Goal: Task Accomplishment & Management: Complete application form

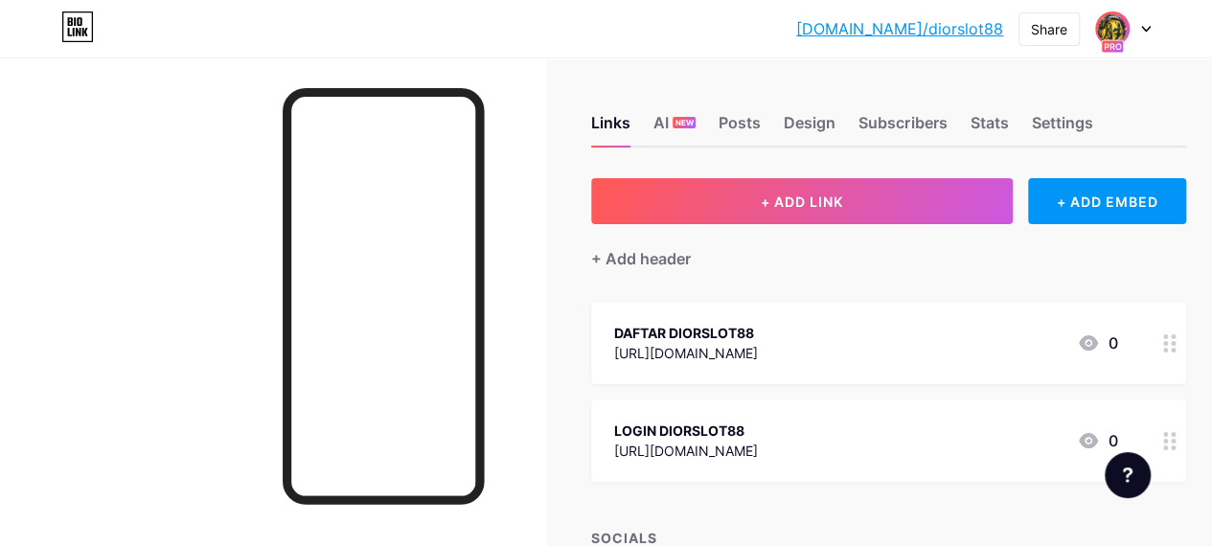
click at [1114, 30] on img at bounding box center [1112, 28] width 31 height 31
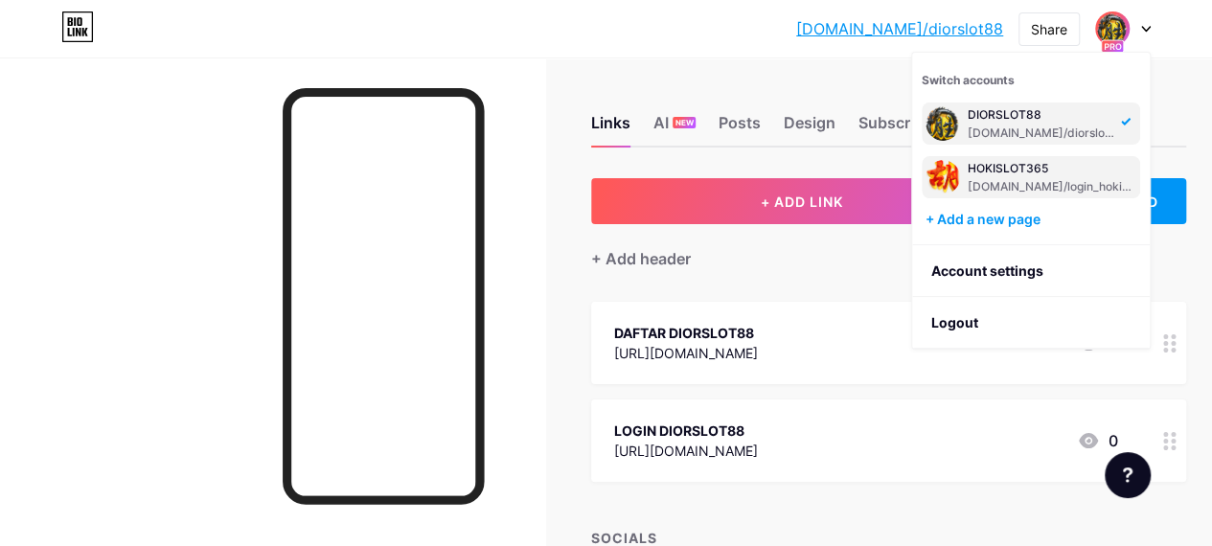
click at [1016, 181] on div "[DOMAIN_NAME]/login_hokislot365" at bounding box center [1052, 186] width 169 height 15
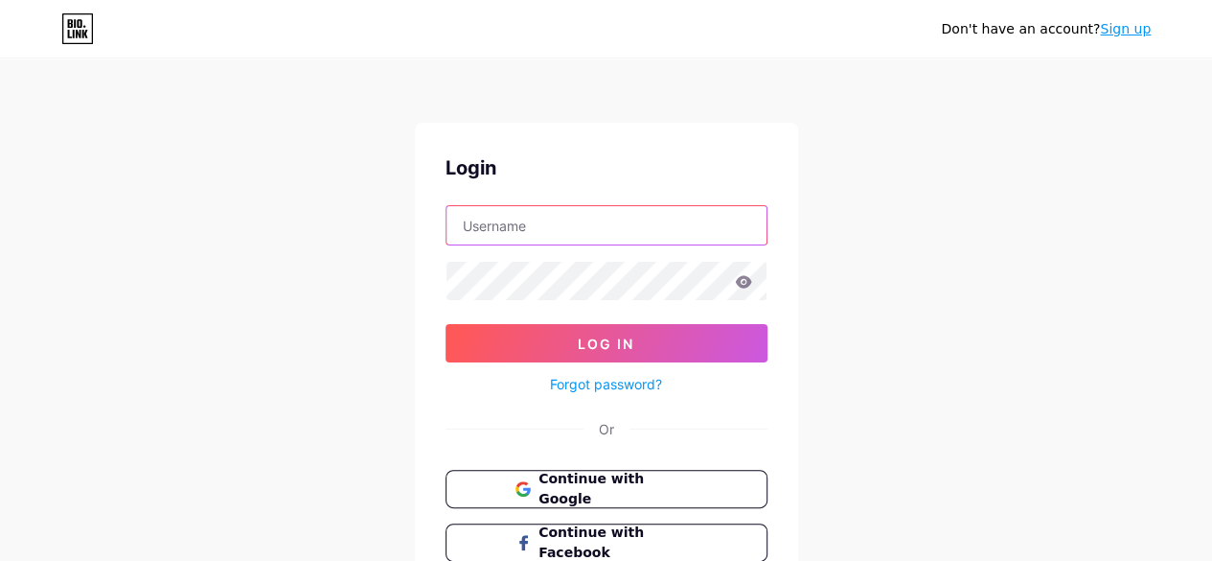
click at [573, 229] on input "text" at bounding box center [607, 225] width 320 height 38
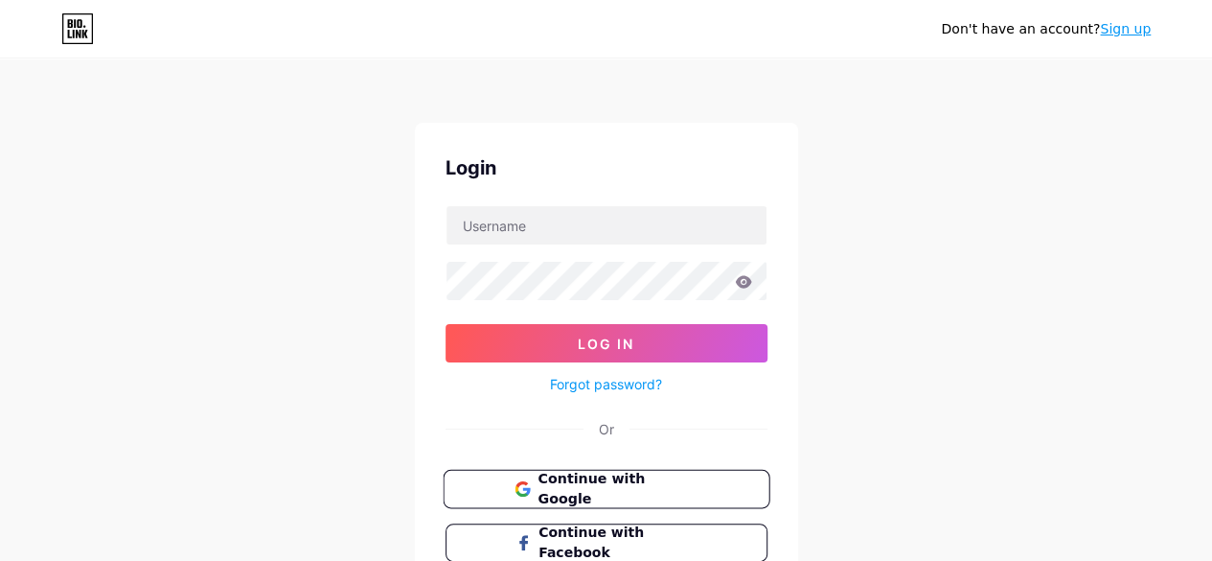
click at [495, 488] on button "Continue with Google" at bounding box center [606, 489] width 327 height 39
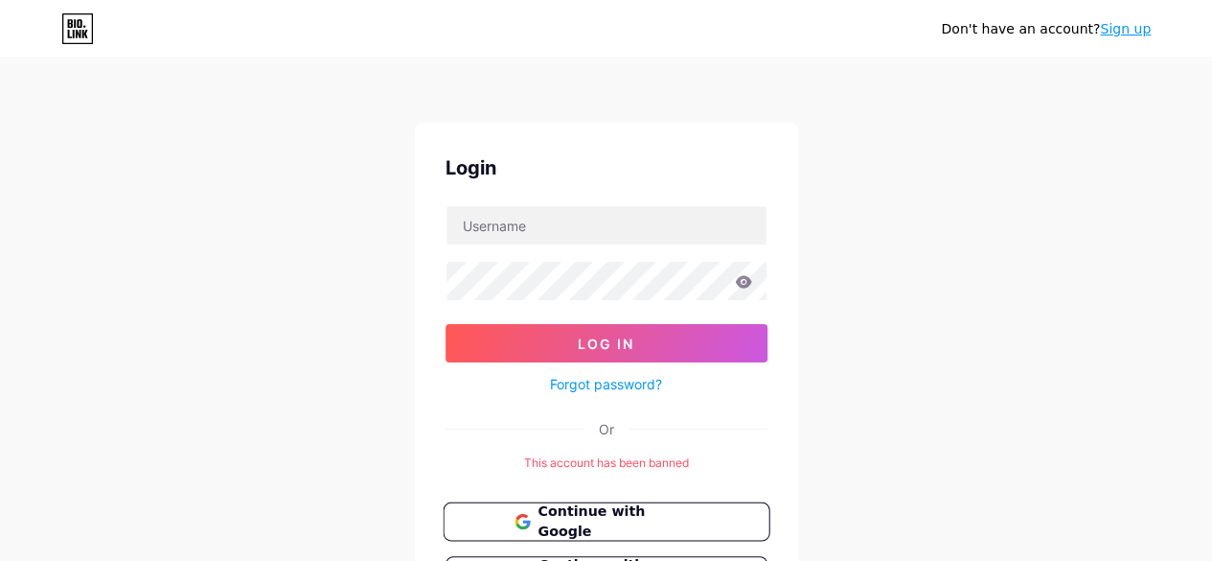
drag, startPoint x: 626, startPoint y: 515, endPoint x: 625, endPoint y: 503, distance: 11.5
click at [625, 513] on span "Continue with Google" at bounding box center [618, 521] width 160 height 41
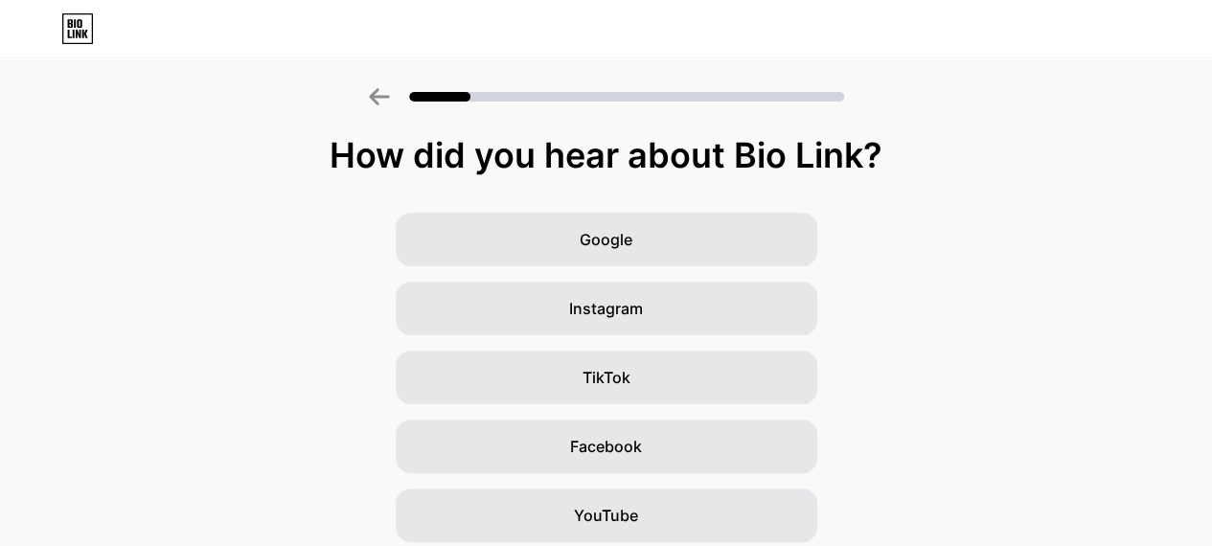
click at [376, 96] on icon at bounding box center [379, 96] width 20 height 17
click at [383, 97] on icon at bounding box center [379, 96] width 20 height 17
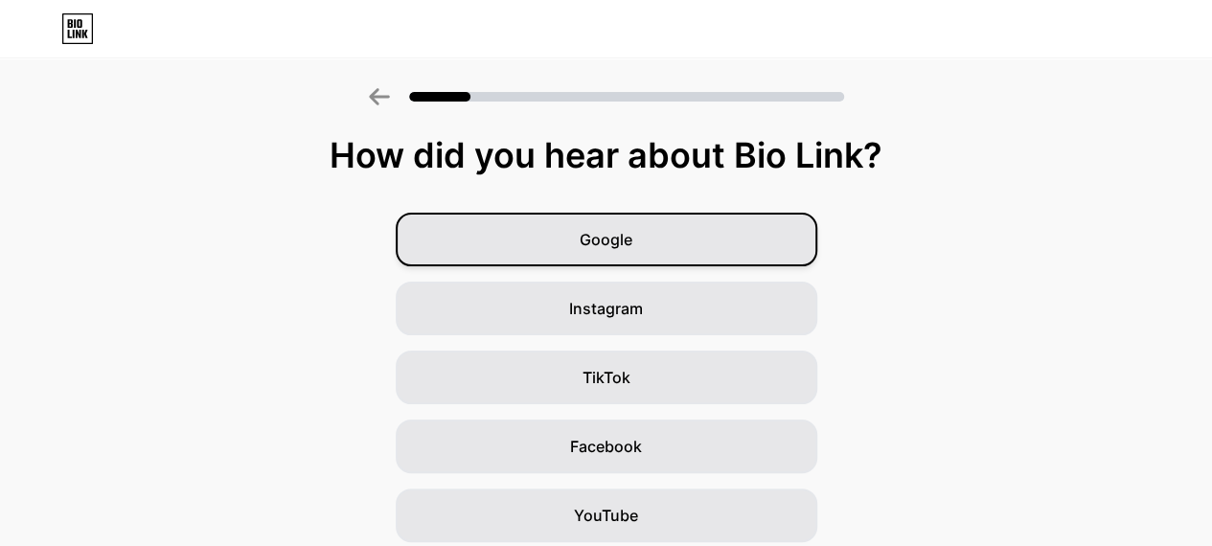
click at [644, 244] on div "Google" at bounding box center [607, 240] width 422 height 54
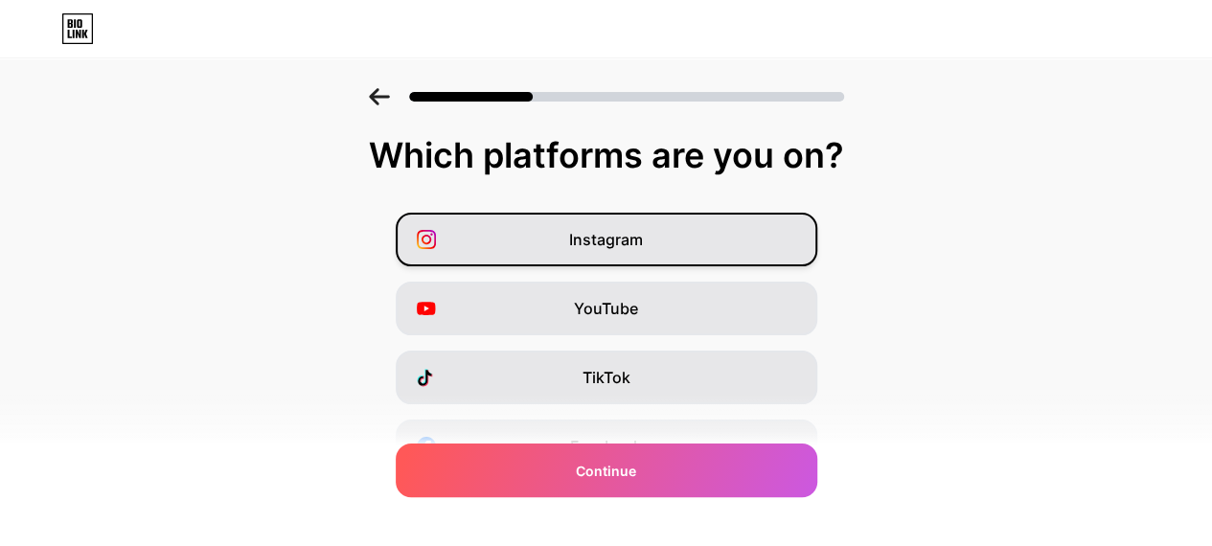
drag, startPoint x: 651, startPoint y: 244, endPoint x: 677, endPoint y: 311, distance: 71.9
click at [651, 246] on div "Instagram" at bounding box center [607, 240] width 422 height 54
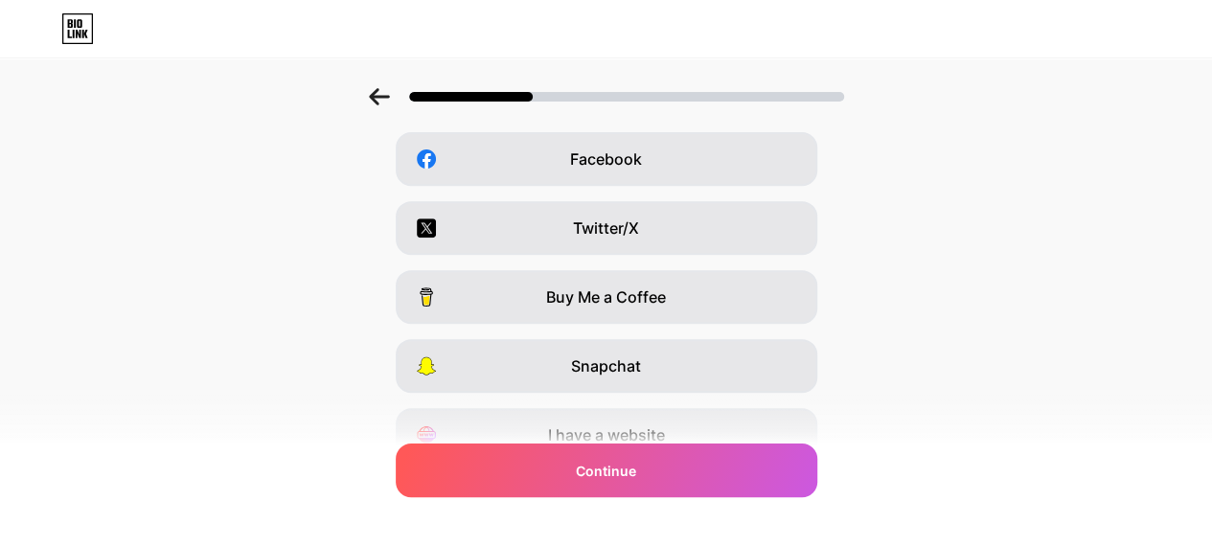
scroll to position [376, 0]
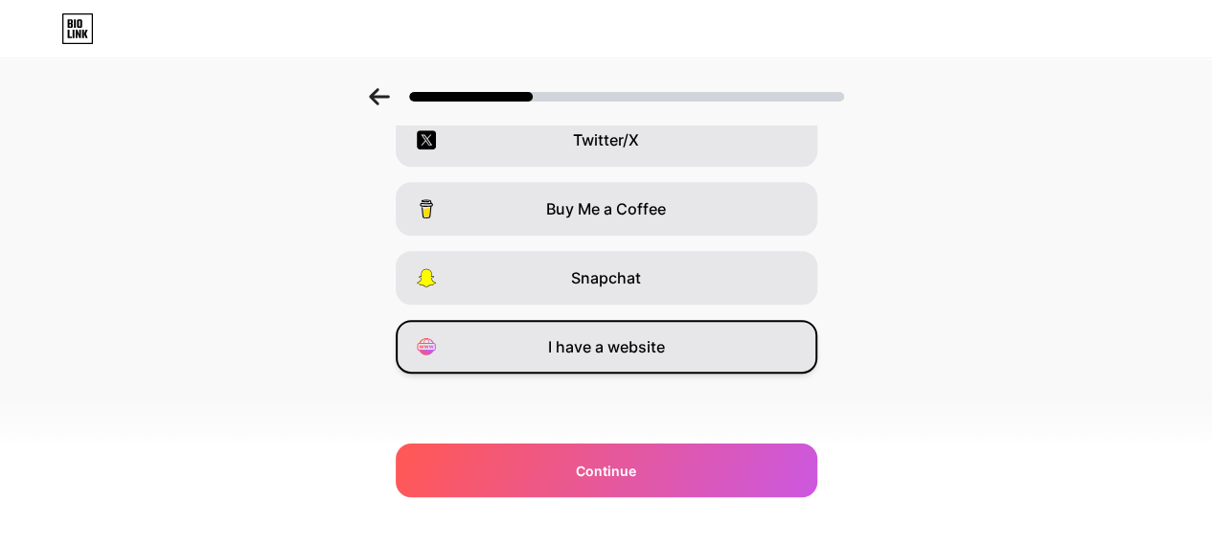
click at [648, 343] on span "I have a website" at bounding box center [606, 346] width 117 height 23
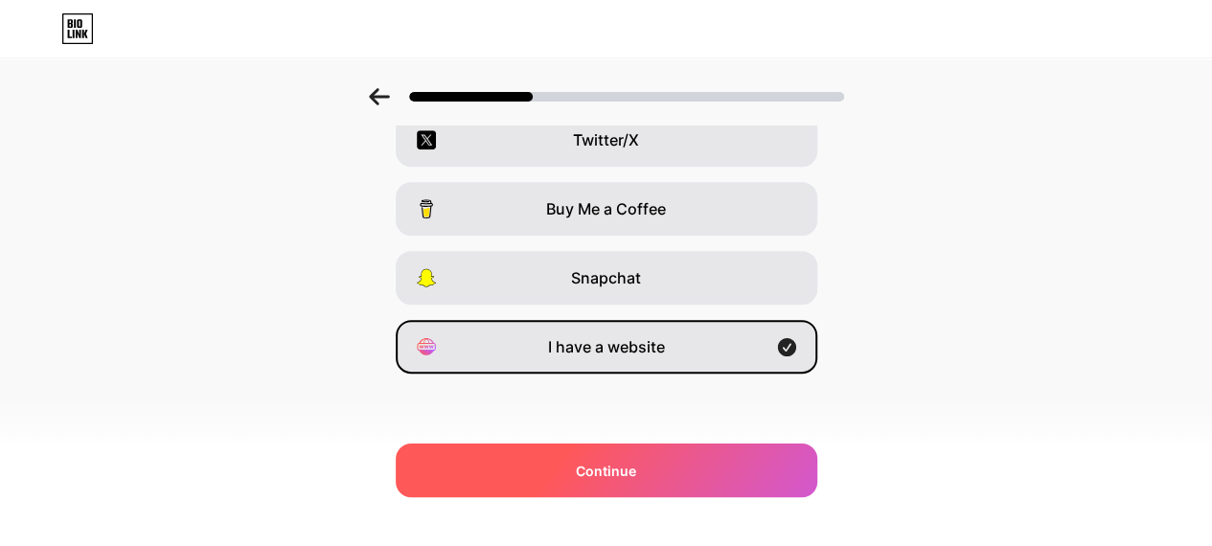
click at [666, 469] on div "Continue" at bounding box center [607, 471] width 422 height 54
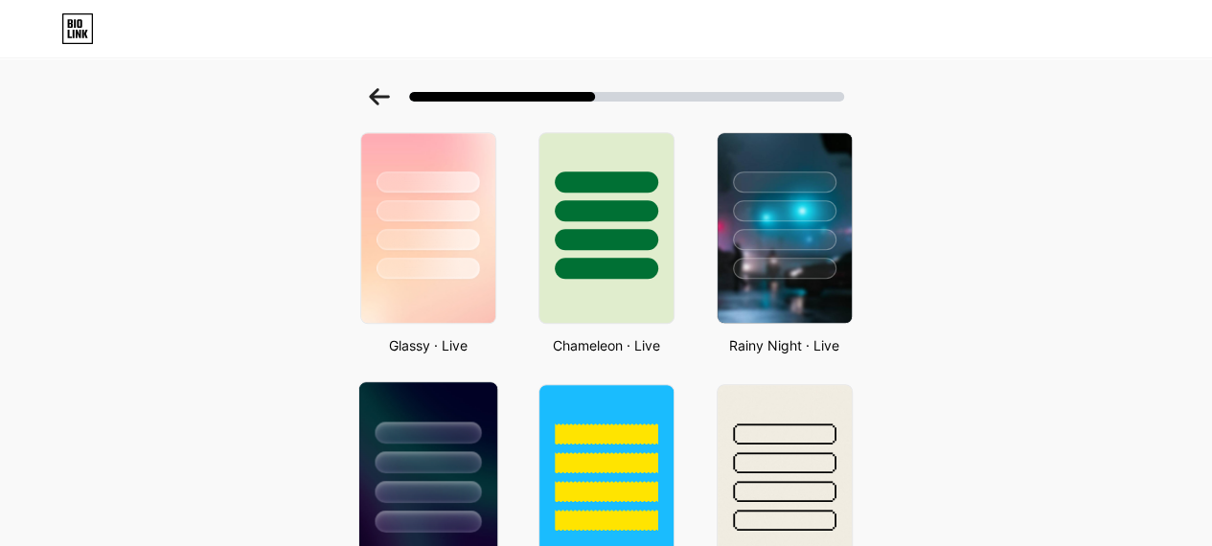
scroll to position [621, 0]
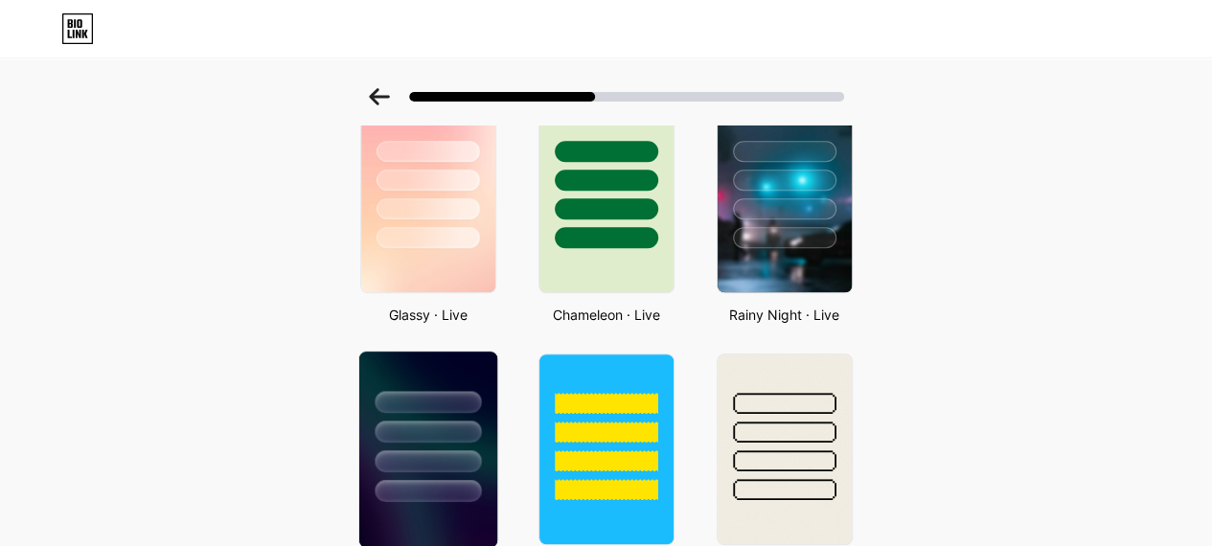
click at [426, 432] on div at bounding box center [428, 432] width 106 height 22
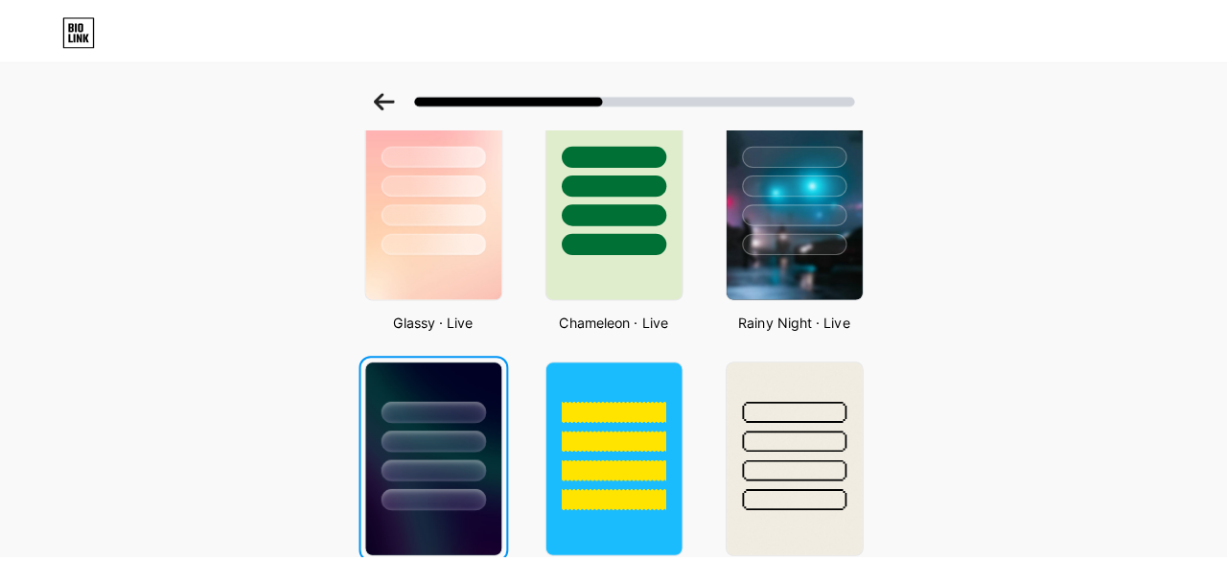
scroll to position [0, 0]
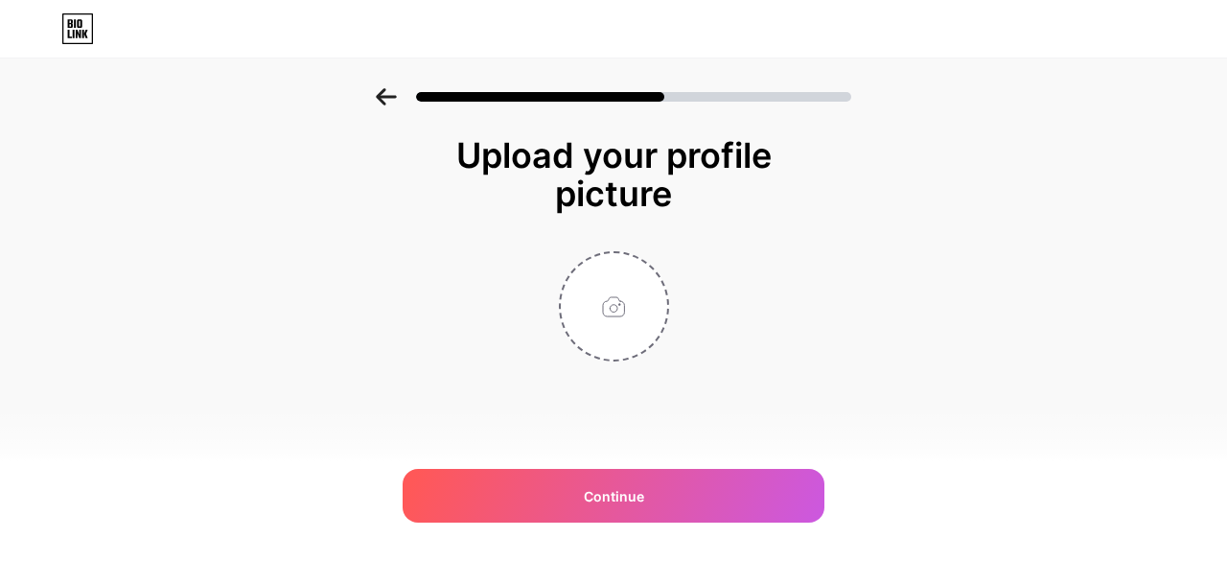
click at [376, 92] on icon at bounding box center [386, 96] width 21 height 17
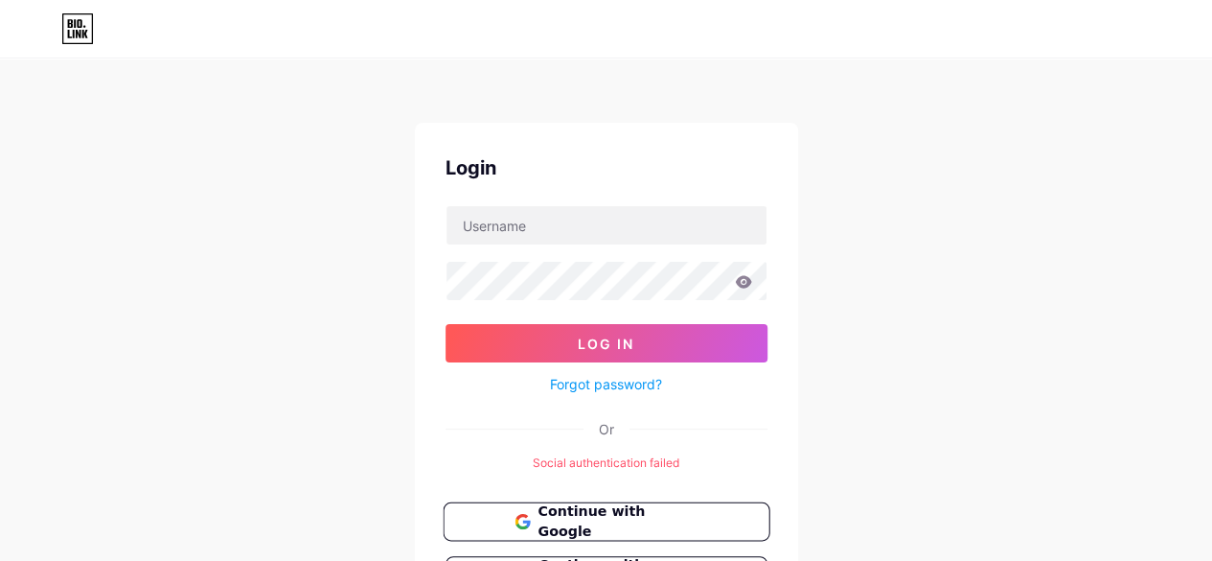
click at [642, 520] on span "Continue with Google" at bounding box center [618, 521] width 160 height 41
